Goal: Task Accomplishment & Management: Manage account settings

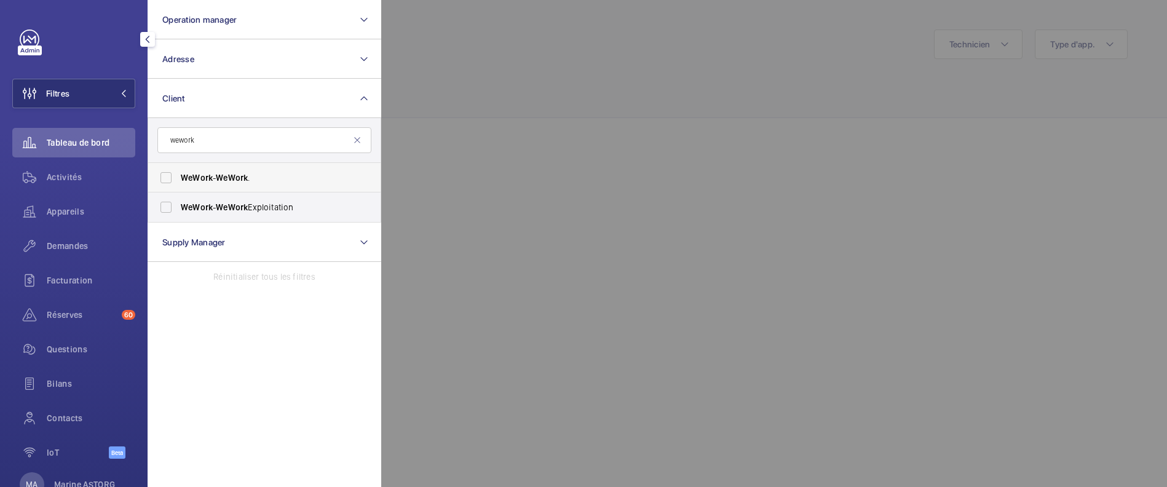
type input "wework"
click at [205, 179] on span "WeWork" at bounding box center [197, 178] width 32 height 10
click at [178, 179] on input "WeWork - WeWork ." at bounding box center [166, 177] width 25 height 25
checkbox input "true"
click at [217, 221] on label "WeWork - WeWork Exploitation" at bounding box center [255, 207] width 214 height 30
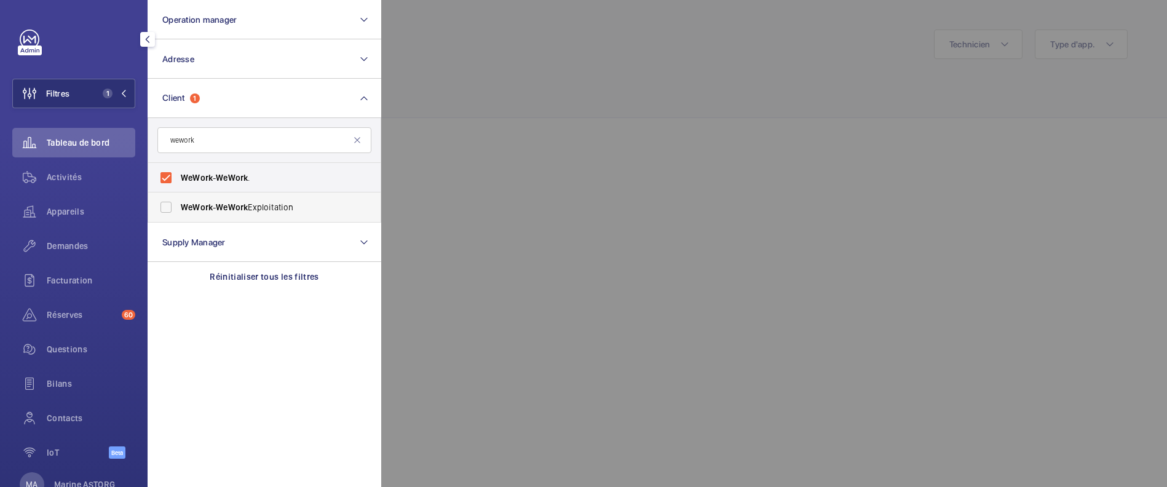
click at [178, 220] on input "WeWork - WeWork Exploitation" at bounding box center [166, 207] width 25 height 25
checkbox input "true"
click at [506, 181] on div at bounding box center [964, 243] width 1167 height 487
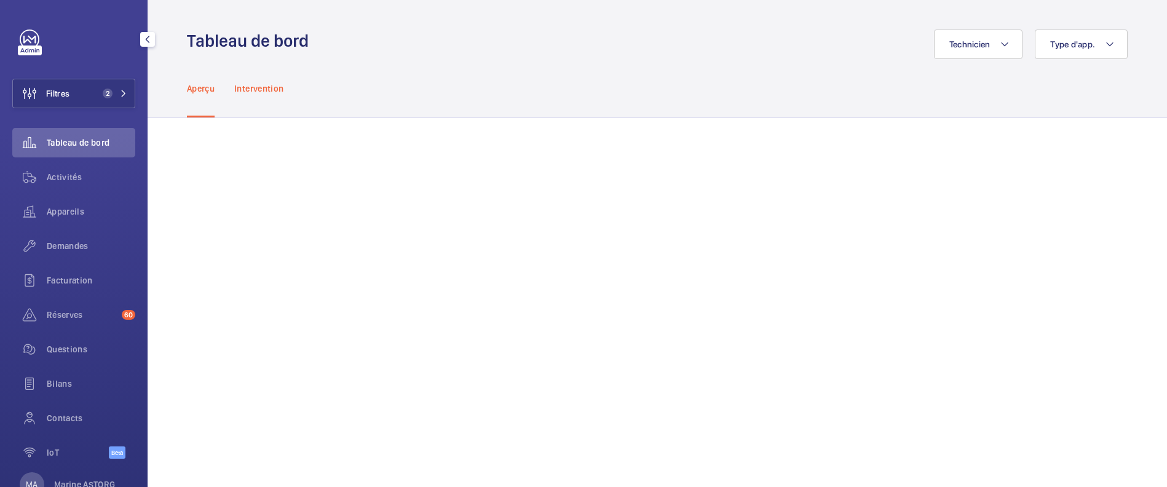
click at [248, 82] on p "Intervention" at bounding box center [258, 88] width 49 height 12
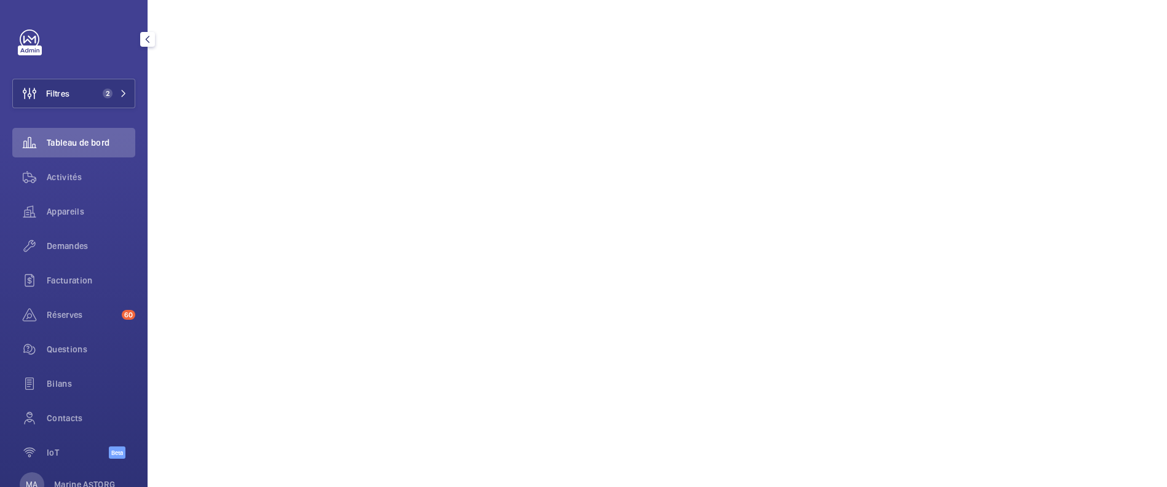
scroll to position [445, 0]
click at [79, 178] on span "Activités" at bounding box center [91, 177] width 89 height 12
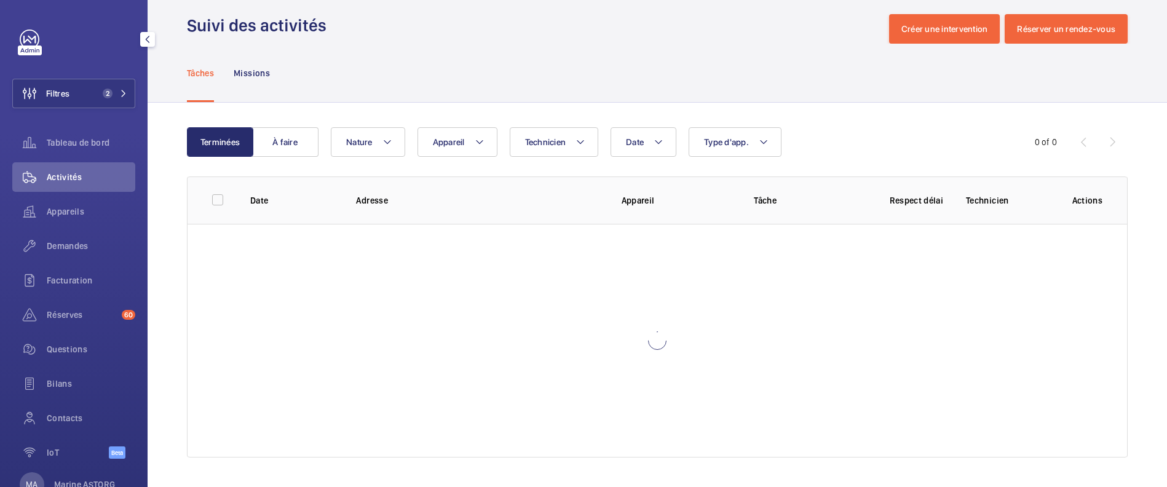
scroll to position [15, 0]
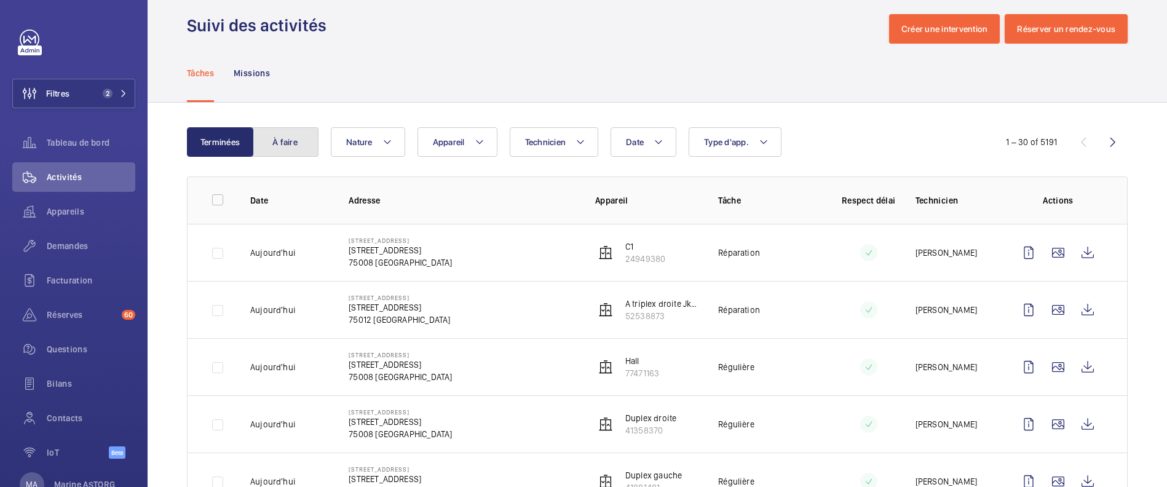
click at [283, 141] on button "À faire" at bounding box center [285, 142] width 66 height 30
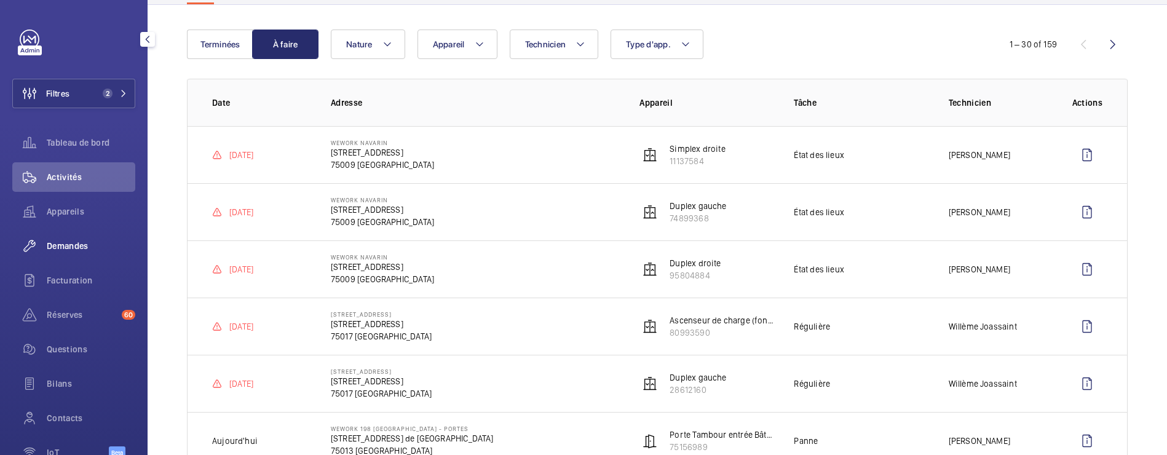
scroll to position [11, 0]
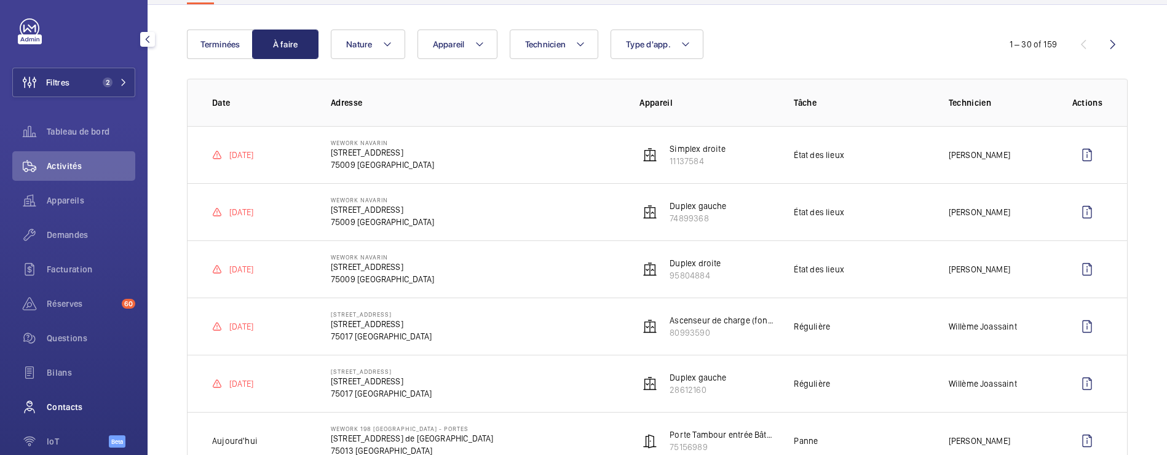
click at [67, 411] on span "Contacts" at bounding box center [91, 407] width 89 height 12
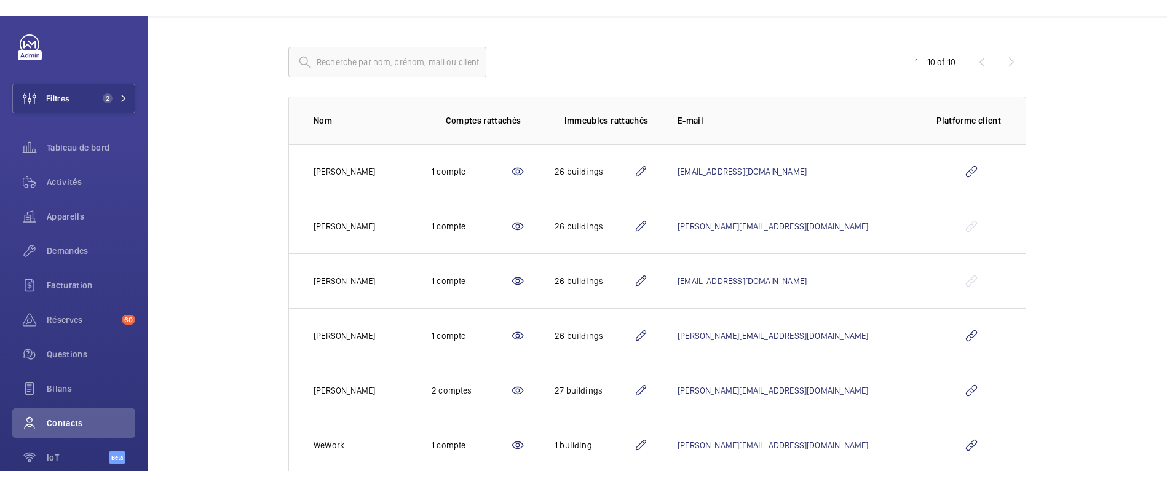
scroll to position [117, 0]
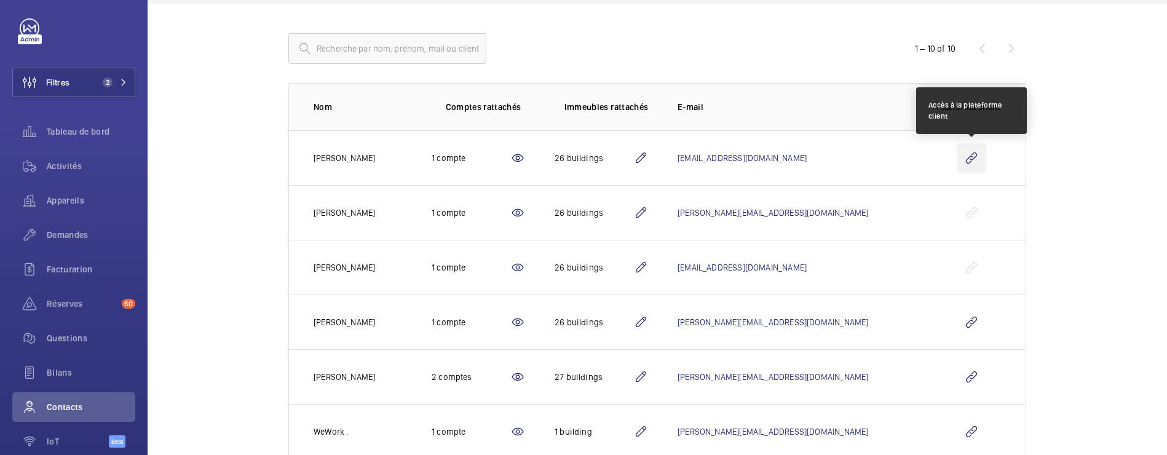
click at [972, 162] on wm-front-icon-button at bounding box center [972, 158] width 30 height 30
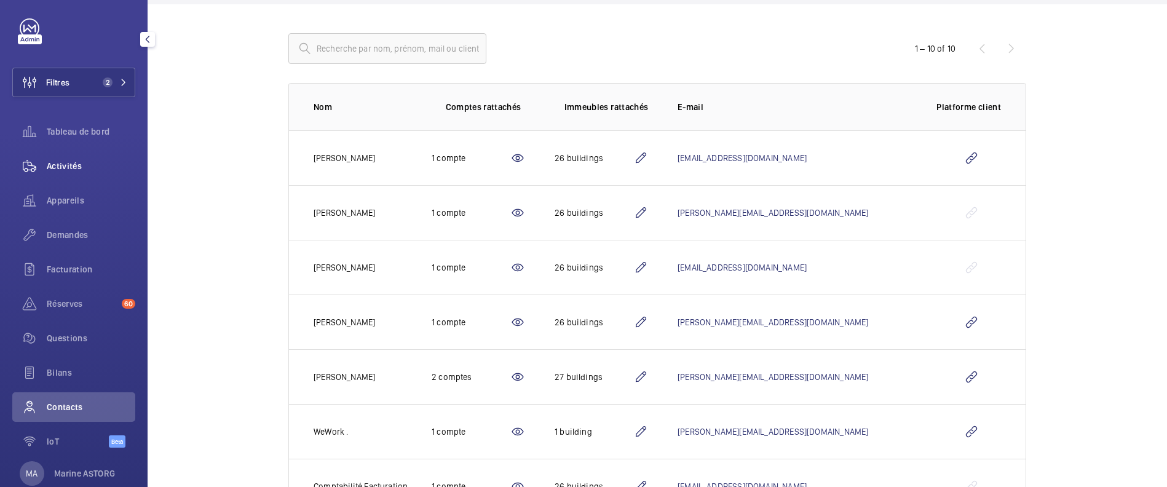
click at [55, 161] on span "Activités" at bounding box center [91, 166] width 89 height 12
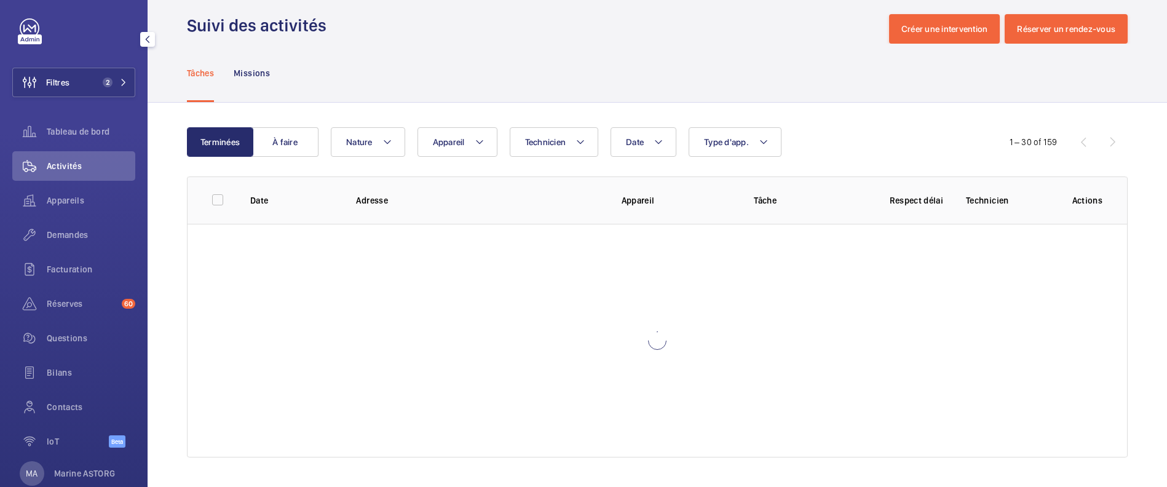
scroll to position [15, 0]
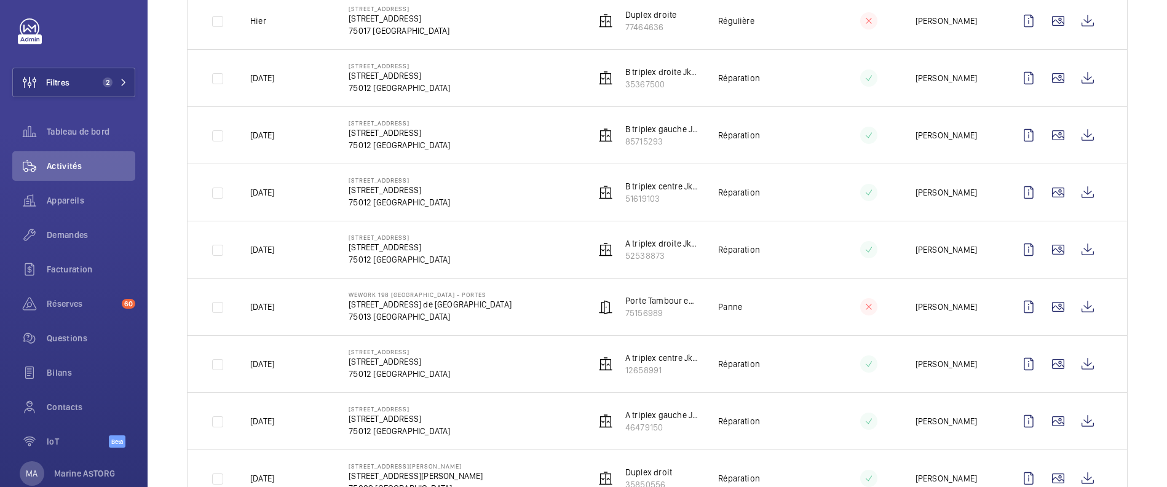
scroll to position [1189, 0]
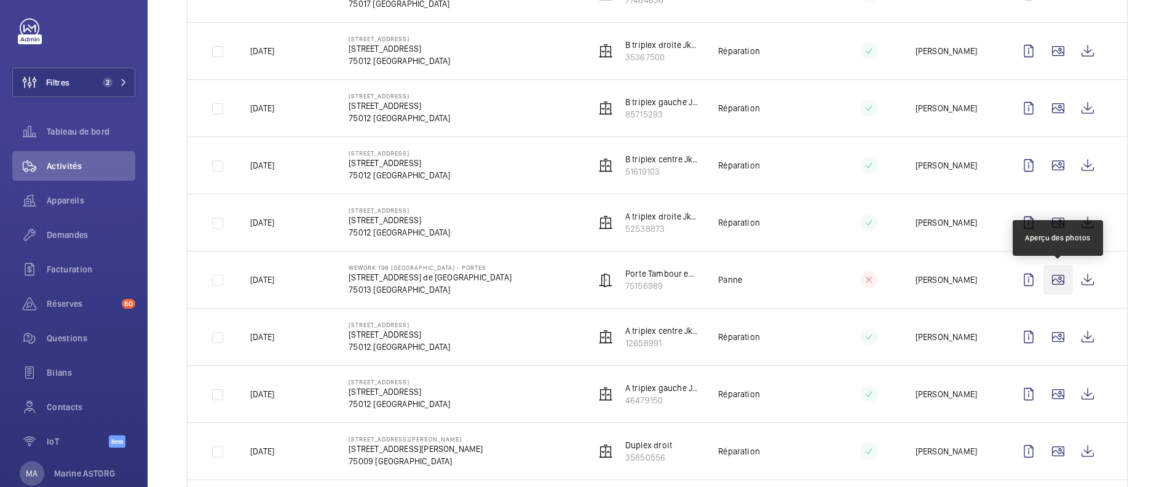
click at [1054, 284] on wm-front-icon-button at bounding box center [1059, 280] width 30 height 30
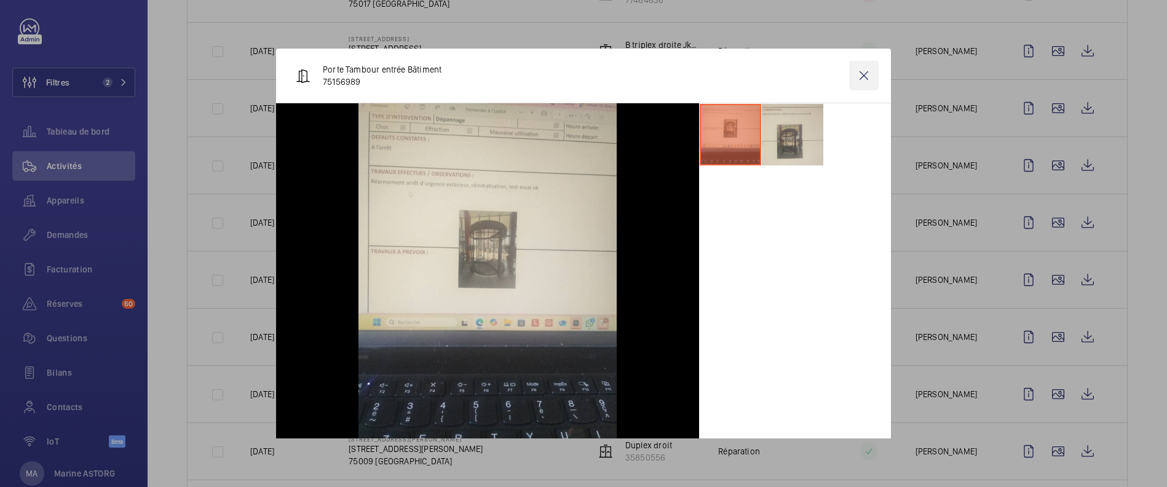
click at [860, 81] on wm-front-icon-button at bounding box center [864, 76] width 30 height 30
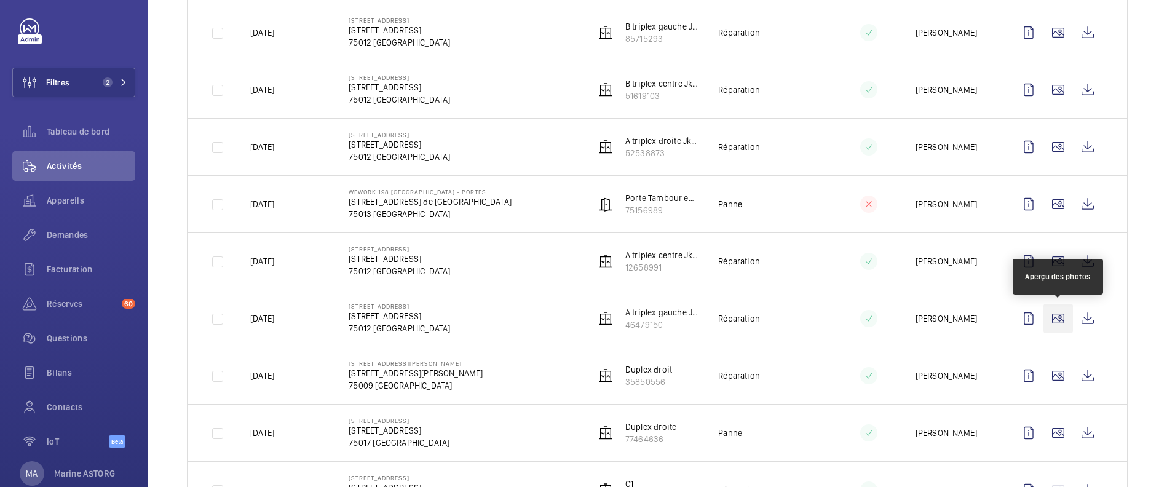
scroll to position [1317, 0]
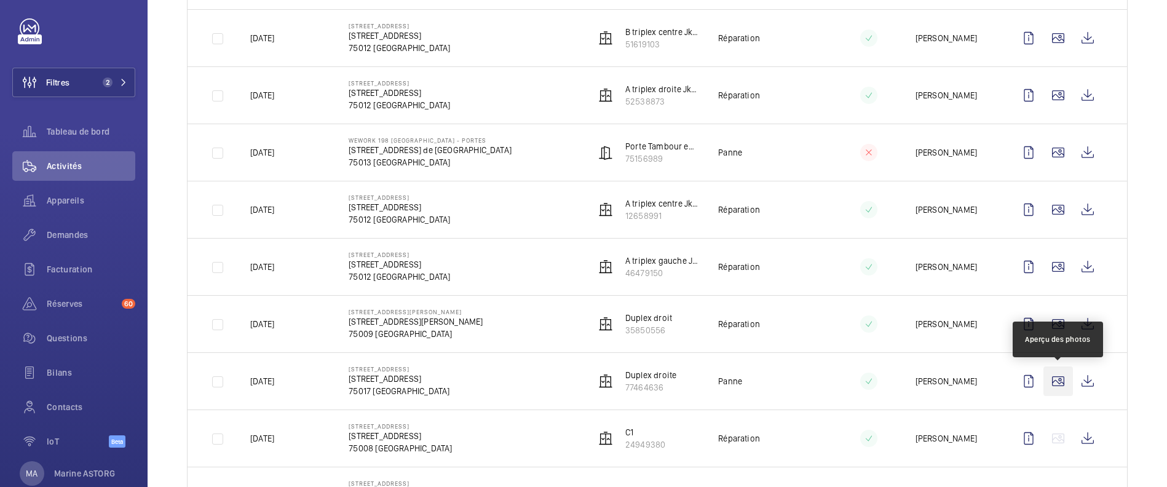
click at [1058, 382] on wm-front-icon-button at bounding box center [1059, 382] width 30 height 30
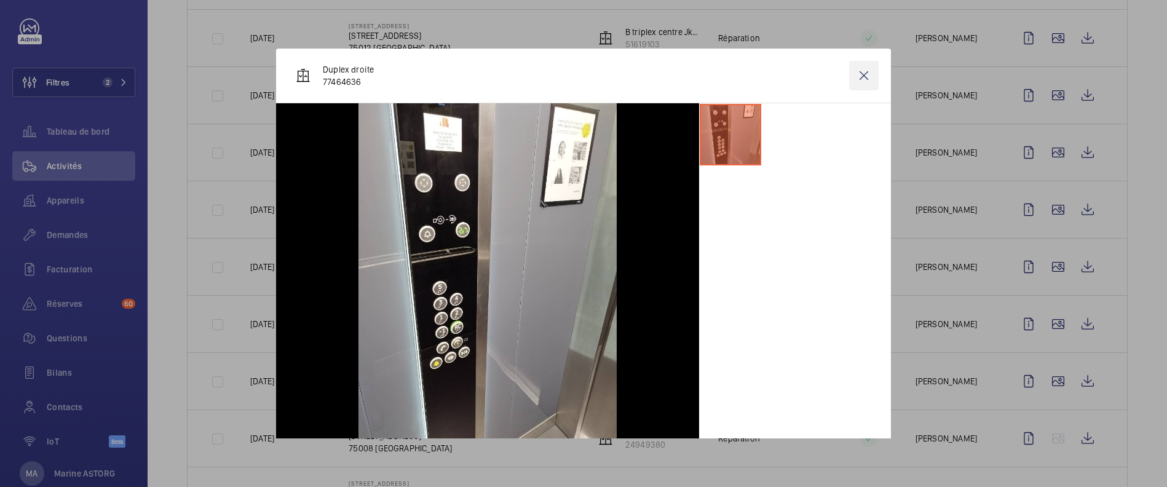
click at [864, 81] on wm-front-icon-button at bounding box center [864, 76] width 30 height 30
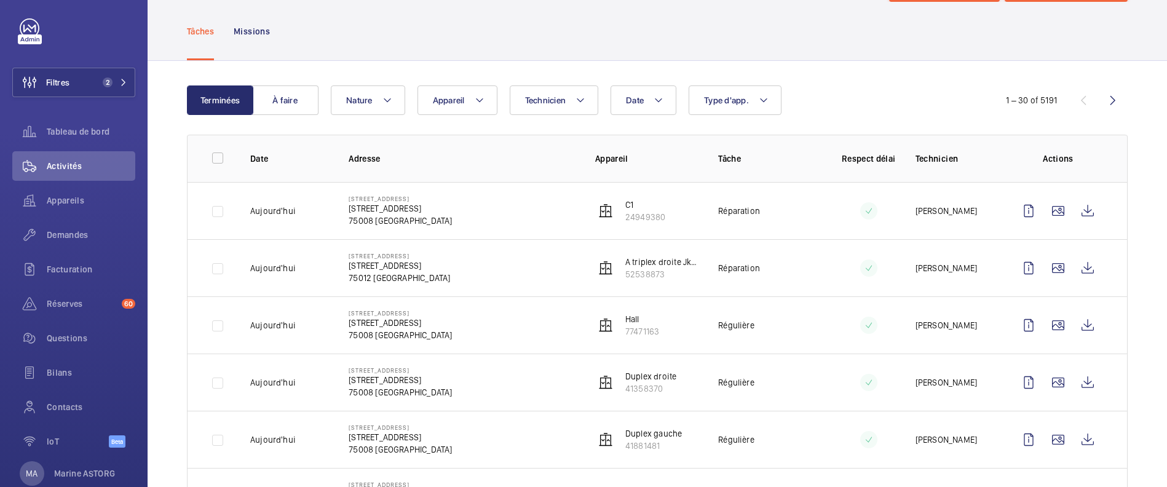
scroll to position [0, 0]
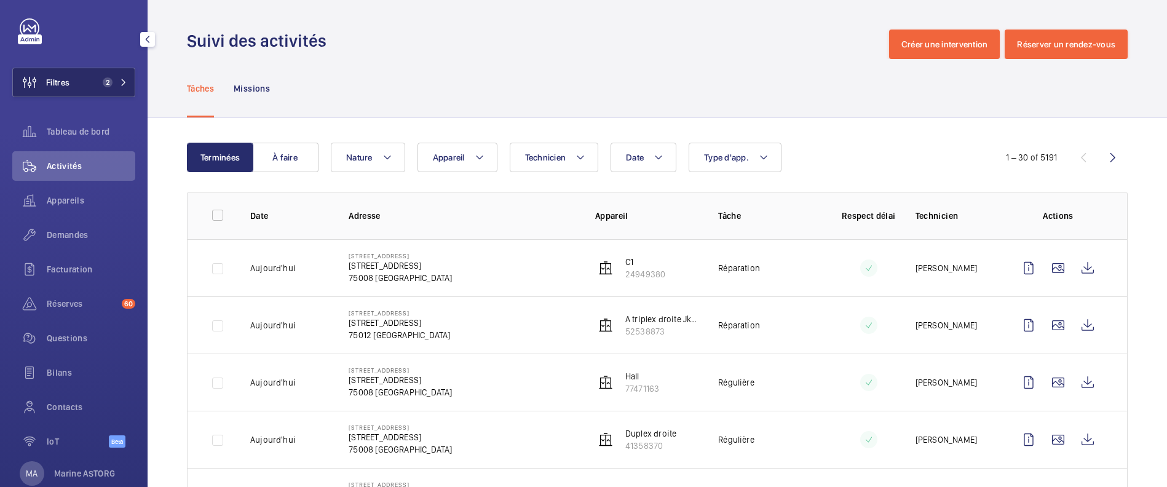
click at [75, 84] on button "Filtres 2" at bounding box center [73, 83] width 123 height 30
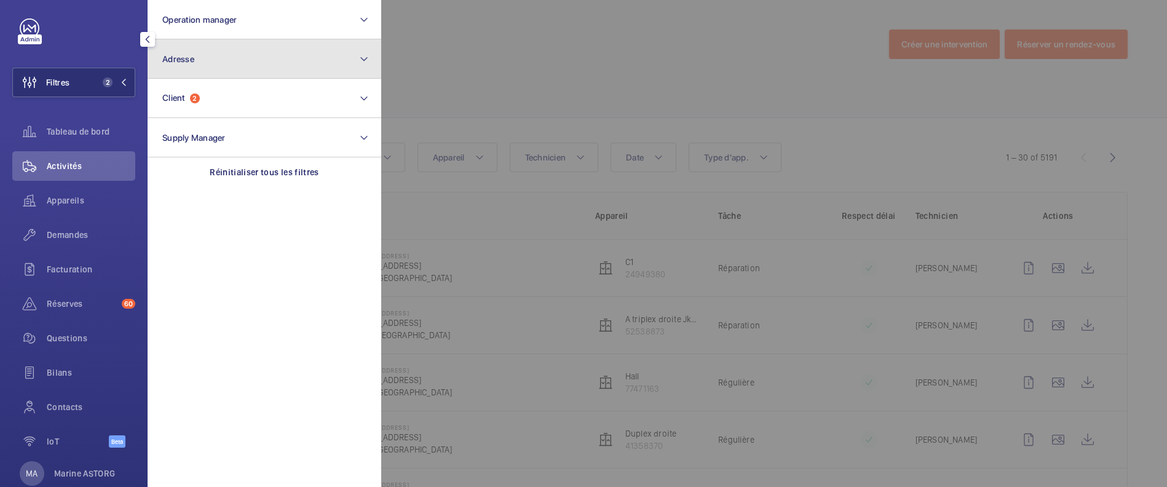
click at [207, 66] on button "Adresse" at bounding box center [265, 58] width 234 height 39
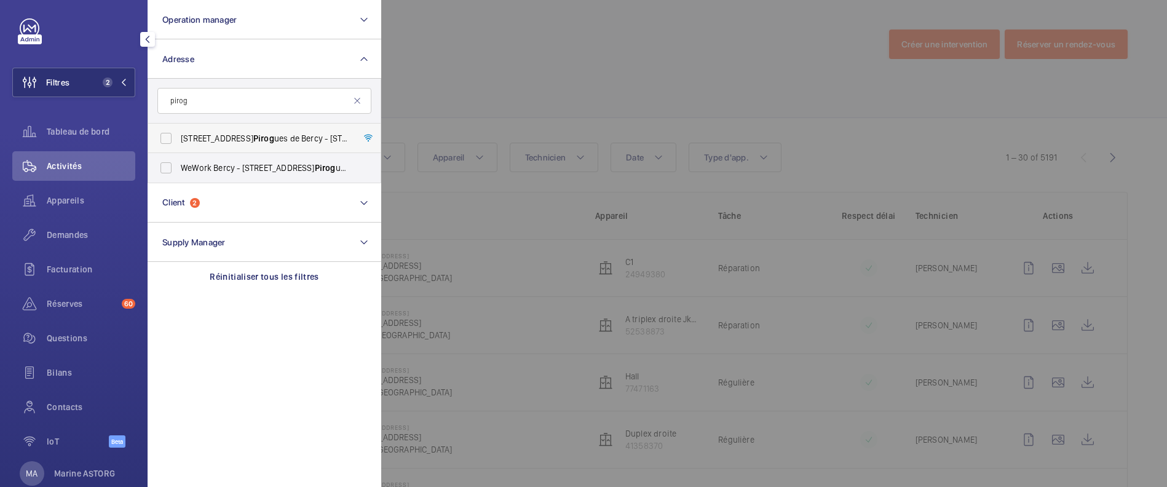
type input "pirog"
click at [208, 138] on span "[STREET_ADDRESS] de Bercy - [STREET_ADDRESS]" at bounding box center [265, 138] width 169 height 12
click at [178, 138] on input "[STREET_ADDRESS] de Bercy - [STREET_ADDRESS]" at bounding box center [166, 138] width 25 height 25
checkbox input "true"
click at [208, 162] on span "WeWork Bercy - [STREET_ADDRESS]" at bounding box center [265, 168] width 169 height 12
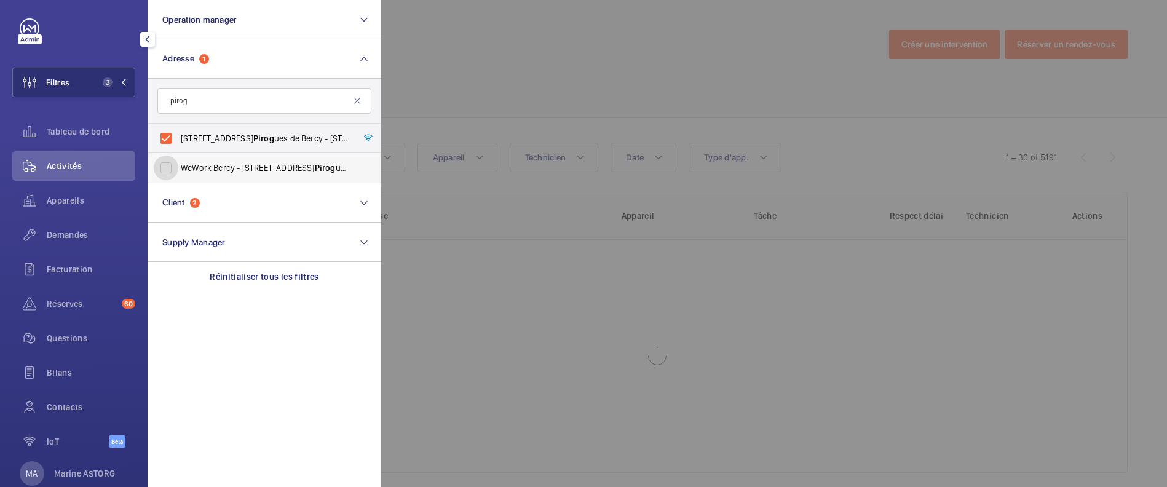
click at [178, 162] on input "WeWork Bercy - [STREET_ADDRESS]" at bounding box center [166, 168] width 25 height 25
checkbox input "true"
click at [552, 82] on div at bounding box center [964, 243] width 1167 height 487
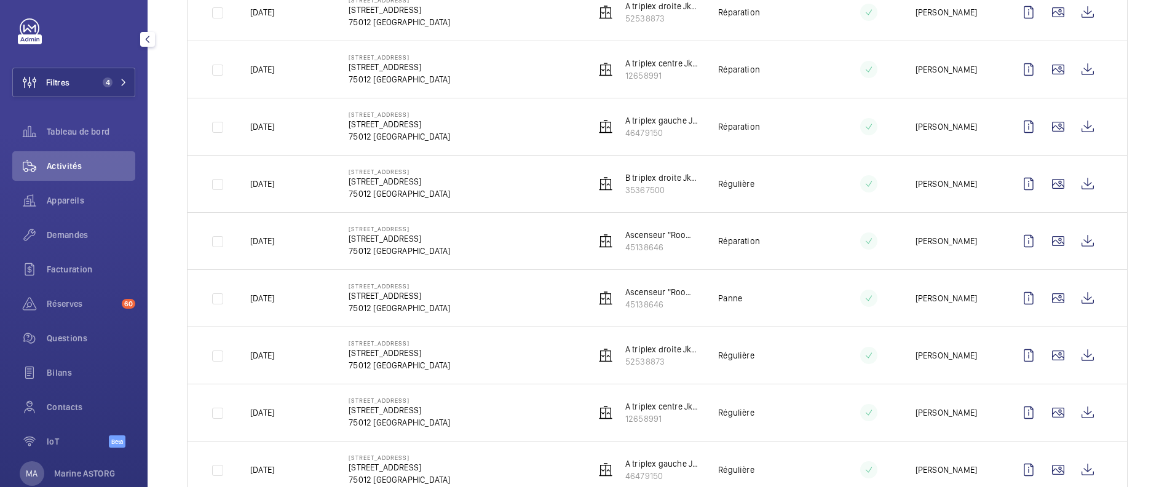
scroll to position [831, 0]
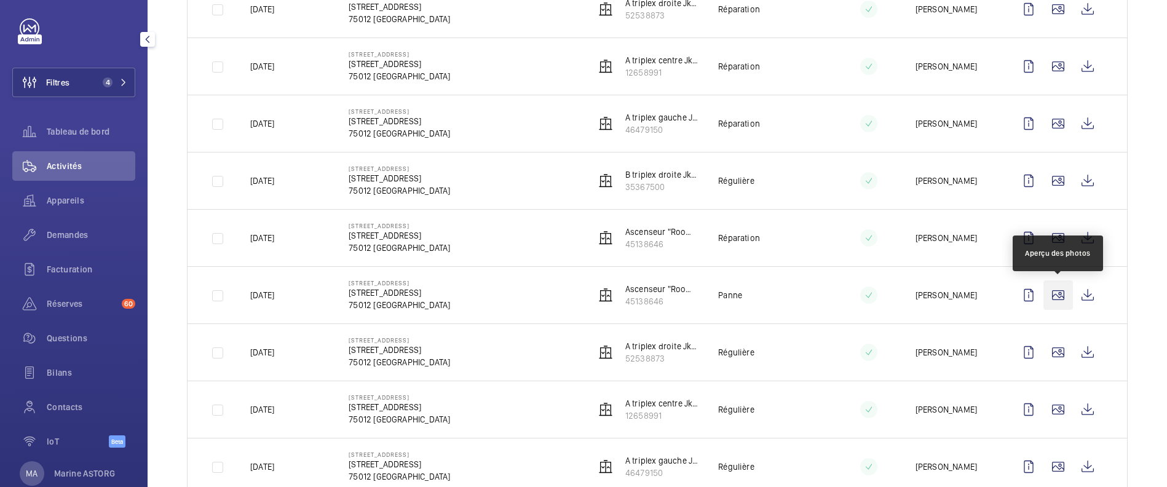
click at [1054, 292] on wm-front-icon-button at bounding box center [1059, 295] width 30 height 30
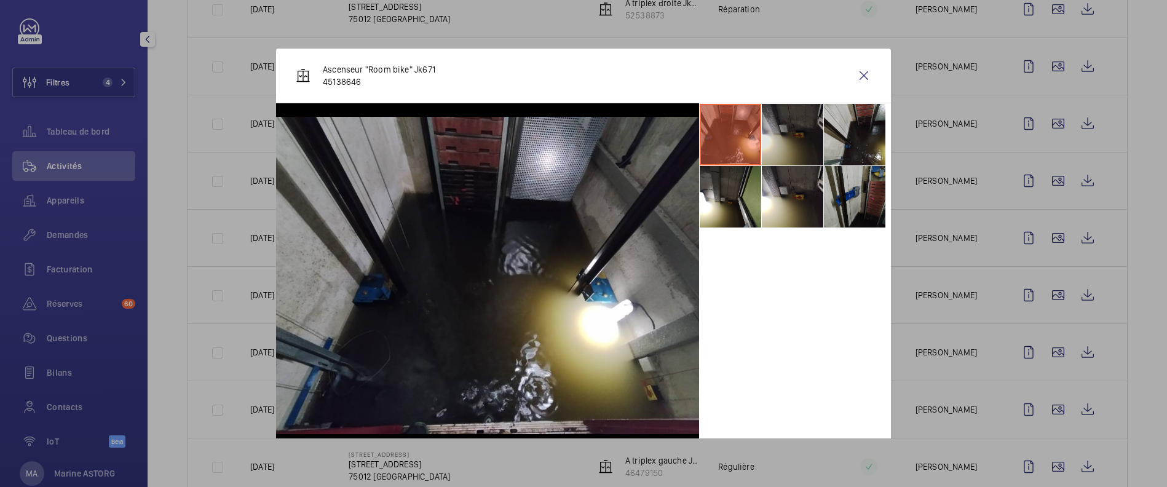
click at [801, 135] on li at bounding box center [793, 135] width 62 height 62
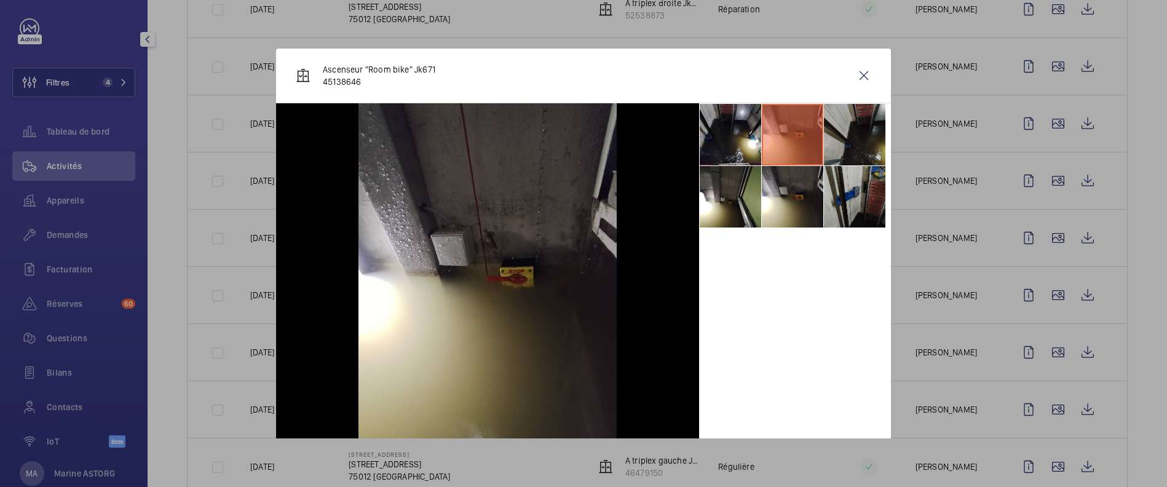
click at [841, 139] on li at bounding box center [855, 135] width 62 height 62
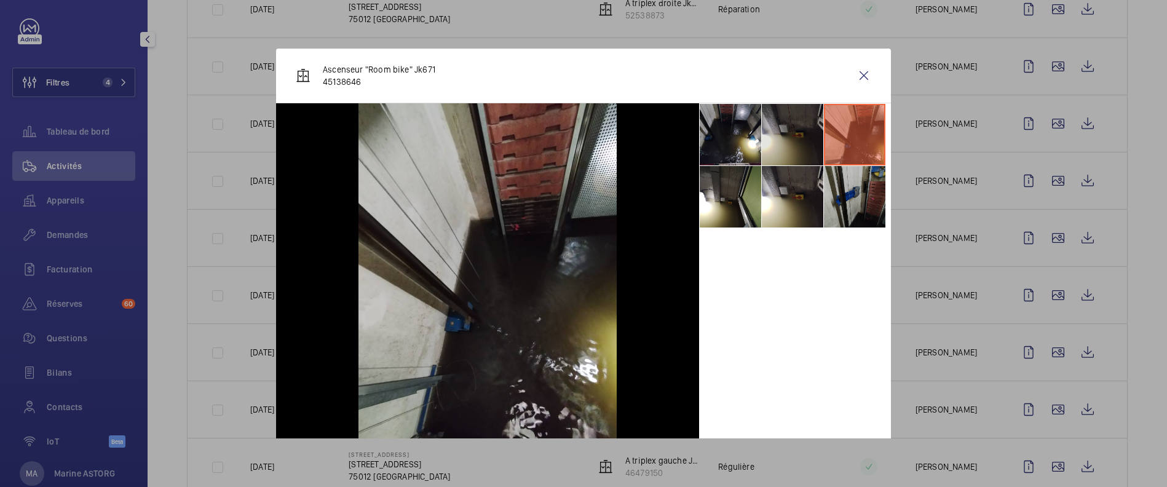
click at [801, 130] on li at bounding box center [793, 135] width 62 height 62
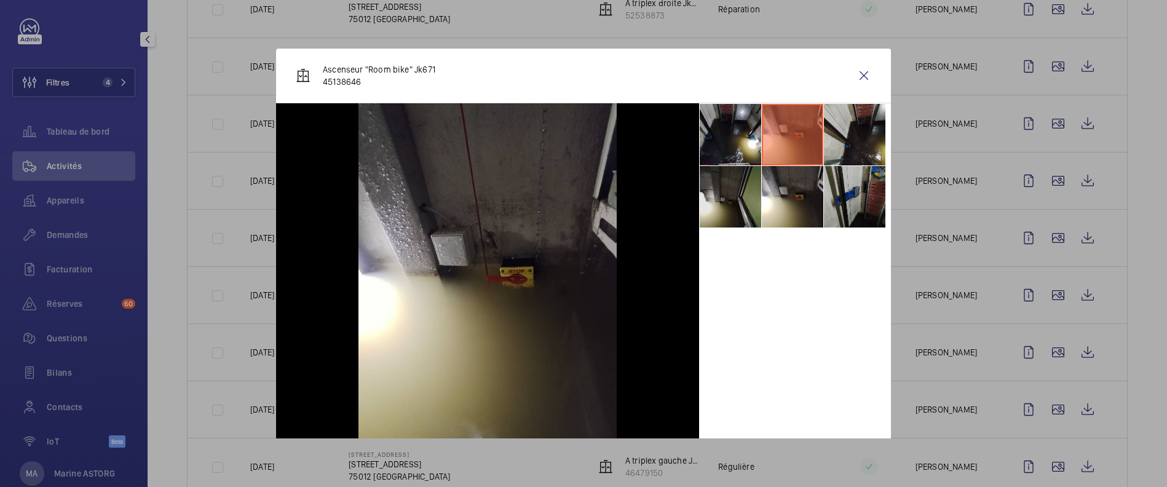
click at [739, 201] on li at bounding box center [731, 197] width 62 height 62
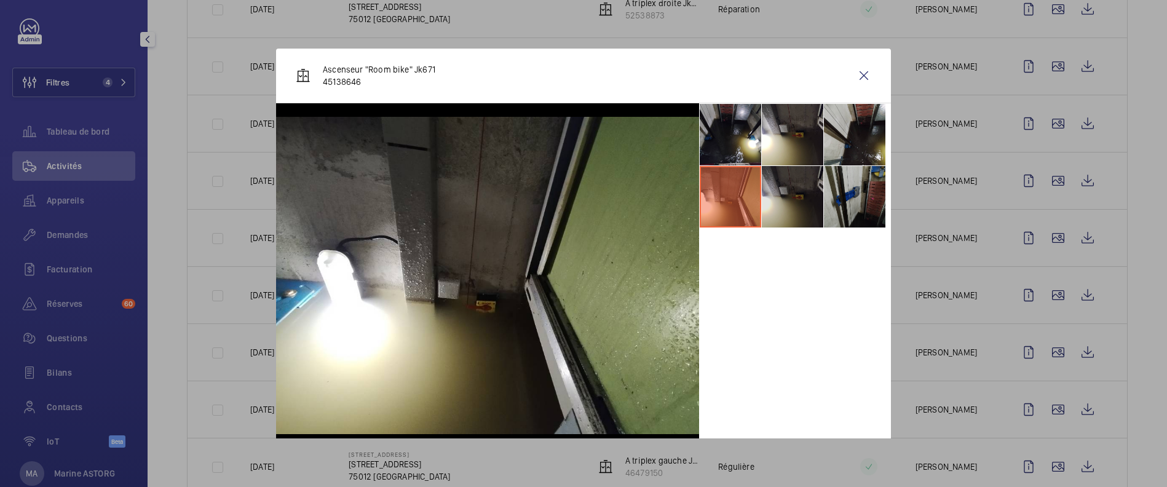
click at [784, 205] on li at bounding box center [793, 197] width 62 height 62
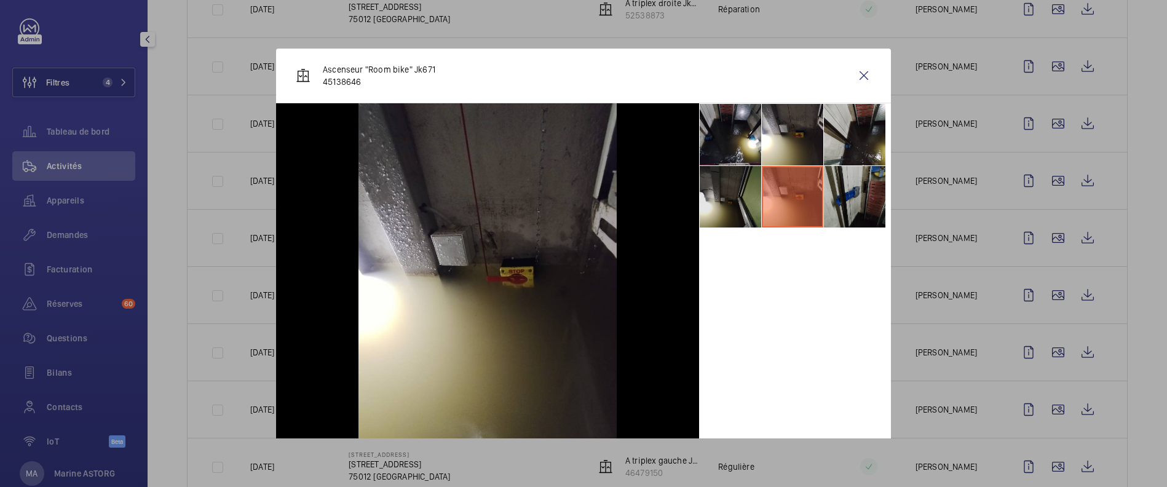
click at [730, 207] on li at bounding box center [731, 197] width 62 height 62
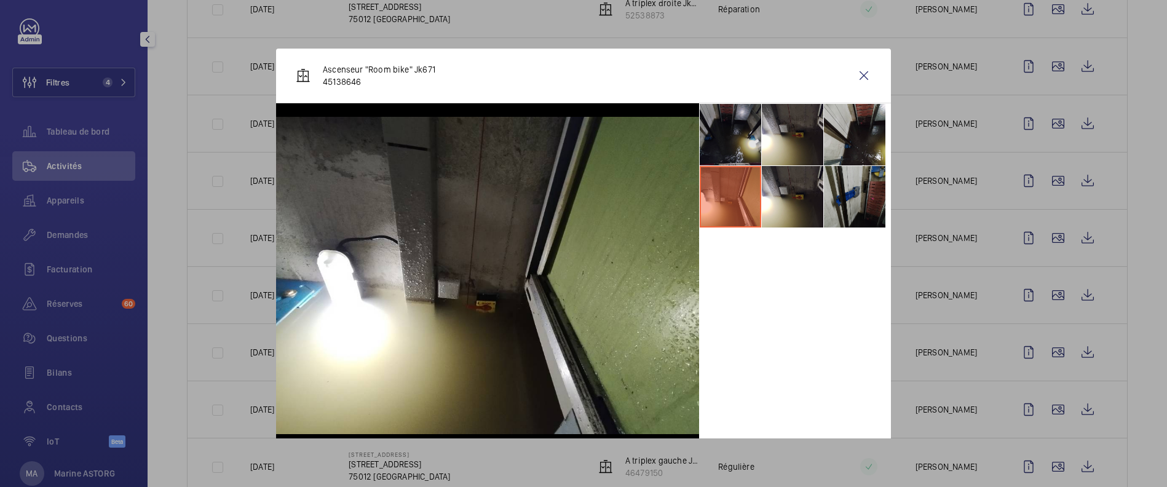
click at [723, 144] on li at bounding box center [731, 135] width 62 height 62
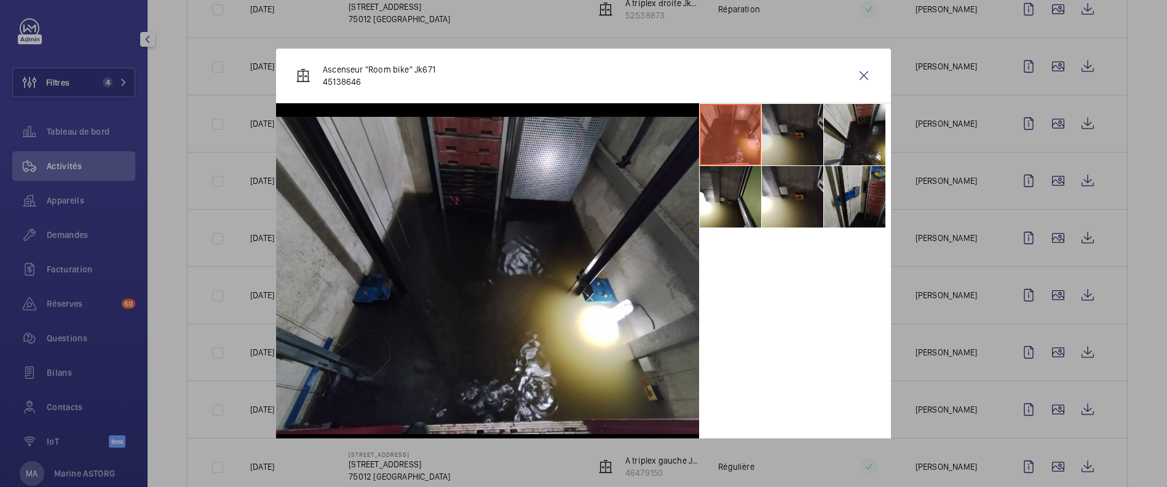
click at [779, 143] on li at bounding box center [793, 135] width 62 height 62
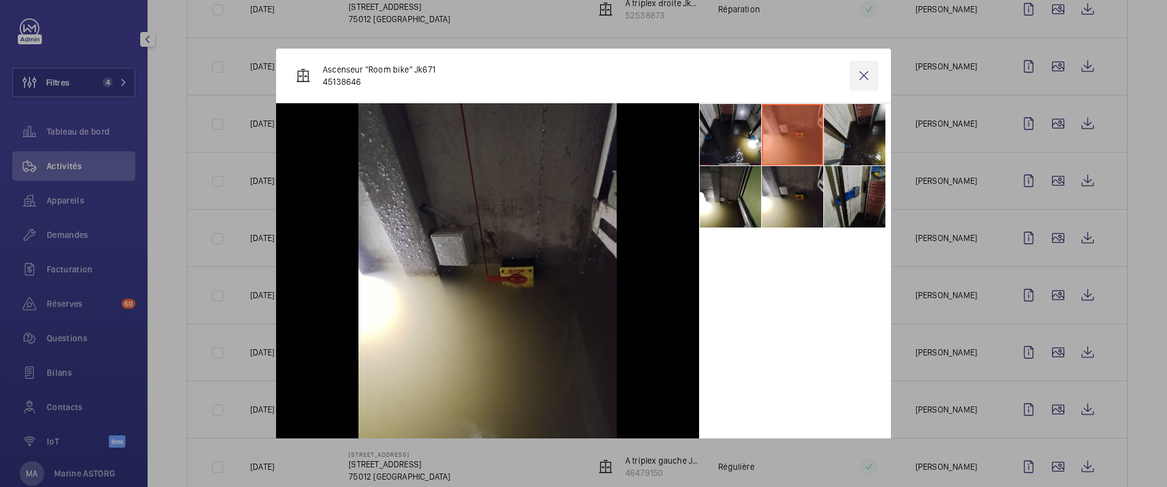
click at [864, 76] on wm-front-icon-button at bounding box center [864, 76] width 30 height 30
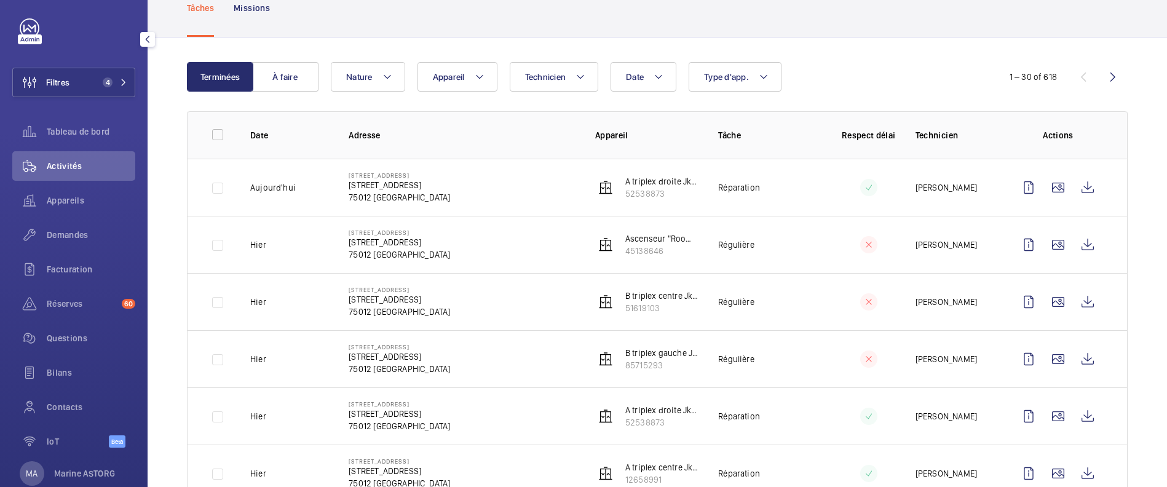
scroll to position [0, 0]
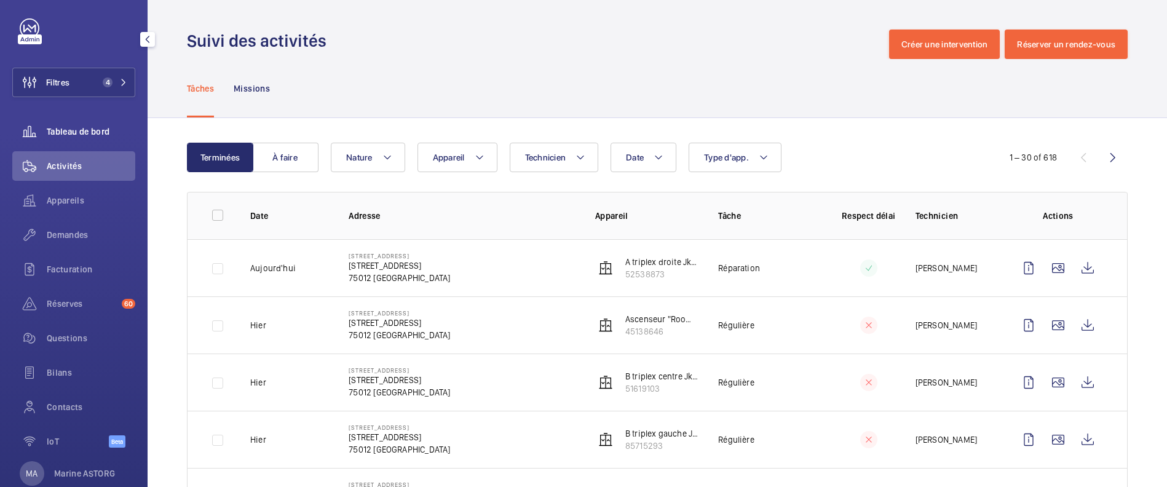
click at [74, 127] on span "Tableau de bord" at bounding box center [91, 131] width 89 height 12
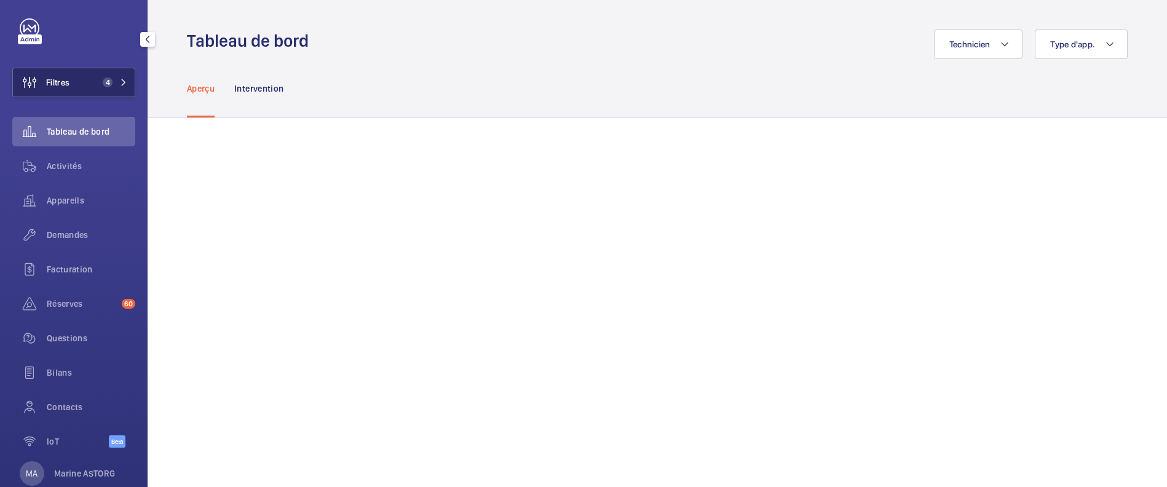
click at [108, 85] on span "4" at bounding box center [108, 82] width 10 height 10
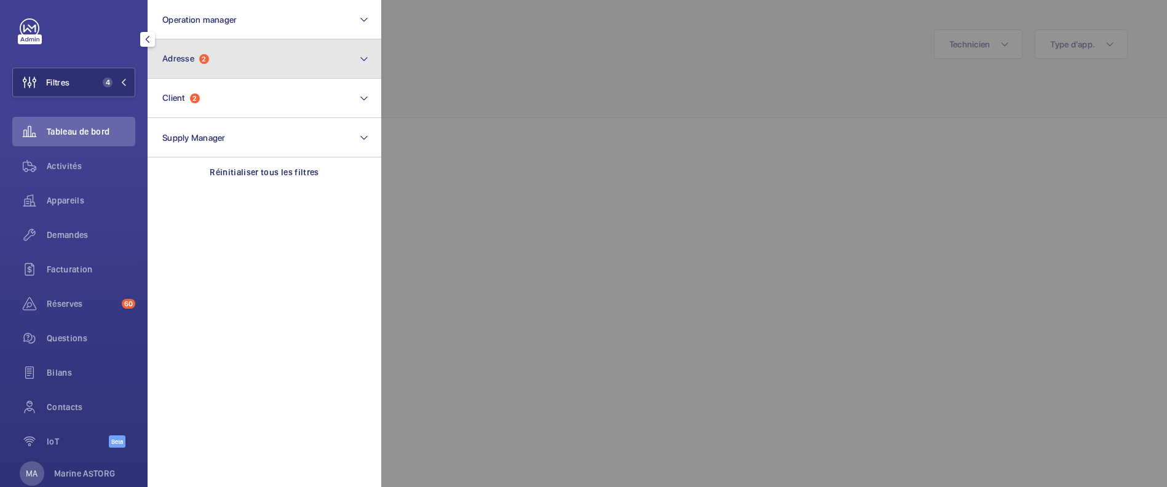
click at [243, 65] on button "Adresse 2" at bounding box center [265, 58] width 234 height 39
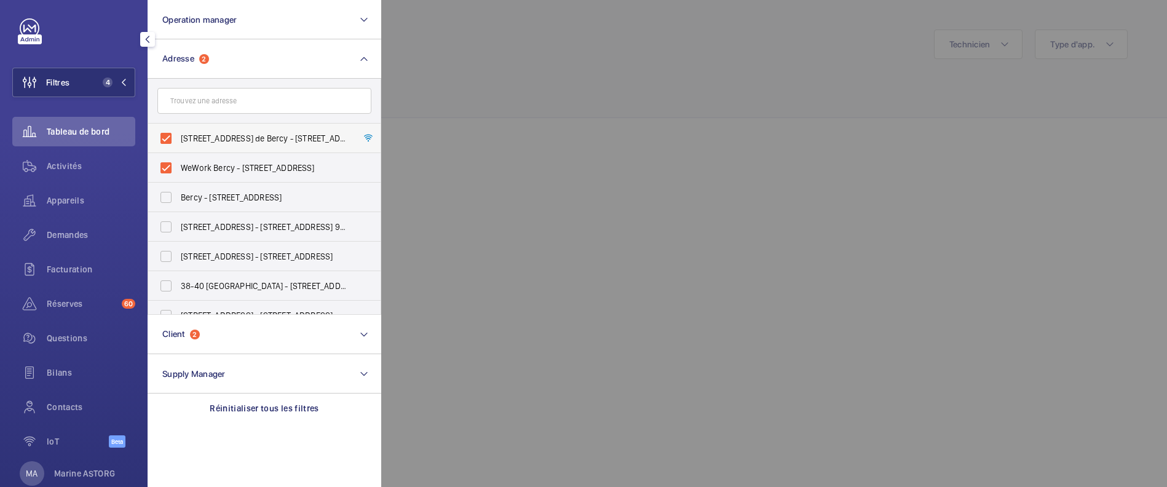
click at [167, 138] on label "[STREET_ADDRESS] de Bercy - [STREET_ADDRESS]" at bounding box center [255, 139] width 214 height 30
click at [167, 138] on input "[STREET_ADDRESS] de Bercy - [STREET_ADDRESS]" at bounding box center [166, 138] width 25 height 25
checkbox input "false"
click at [165, 169] on label "WeWork Bercy - [STREET_ADDRESS]" at bounding box center [255, 168] width 214 height 30
click at [165, 169] on input "WeWork Bercy - [STREET_ADDRESS]" at bounding box center [166, 168] width 25 height 25
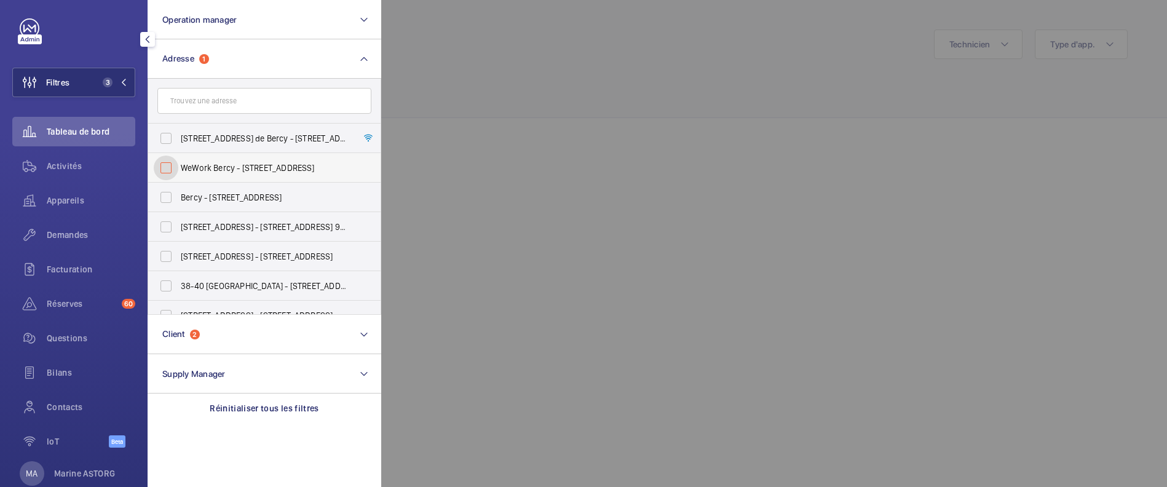
checkbox input "false"
click at [602, 181] on div at bounding box center [964, 243] width 1167 height 487
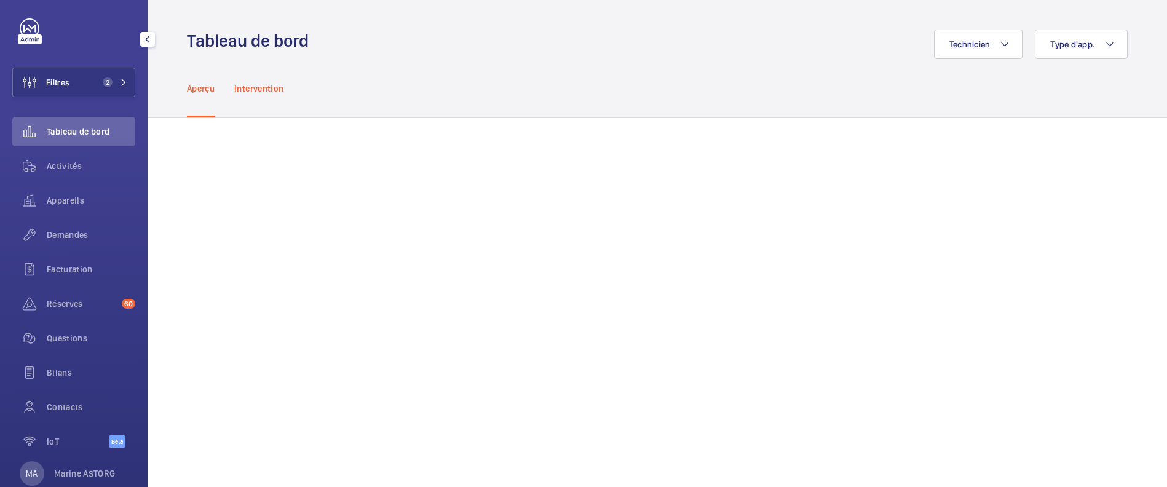
click at [269, 93] on p "Intervention" at bounding box center [258, 88] width 49 height 12
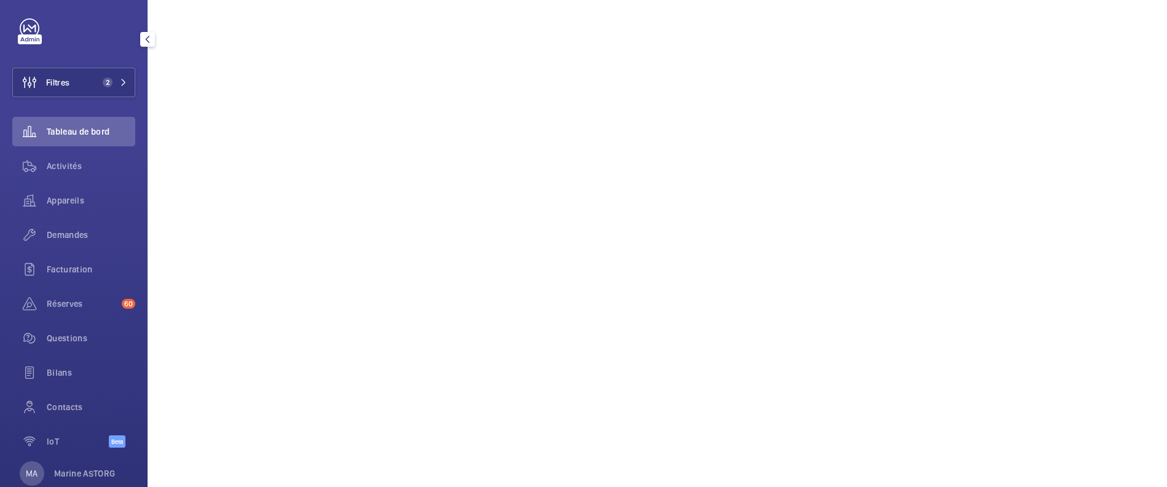
scroll to position [499, 0]
